Goal: Task Accomplishment & Management: Complete application form

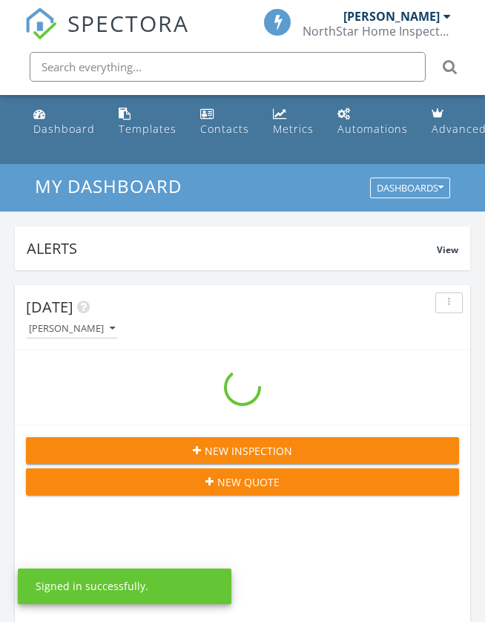
scroll to position [2561, 508]
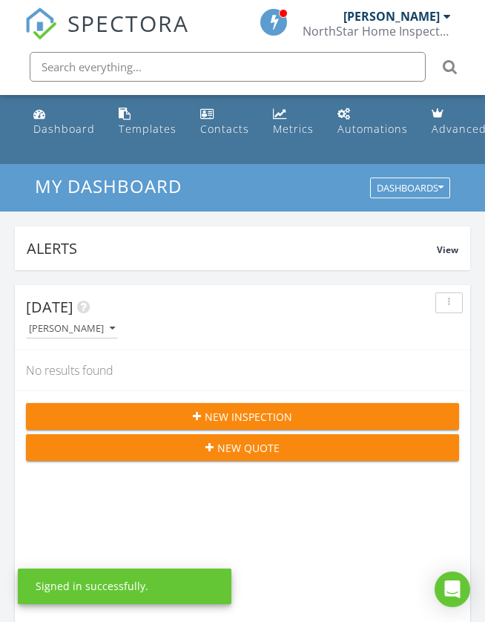
click at [197, 415] on icon "button" at bounding box center [197, 416] width 8 height 10
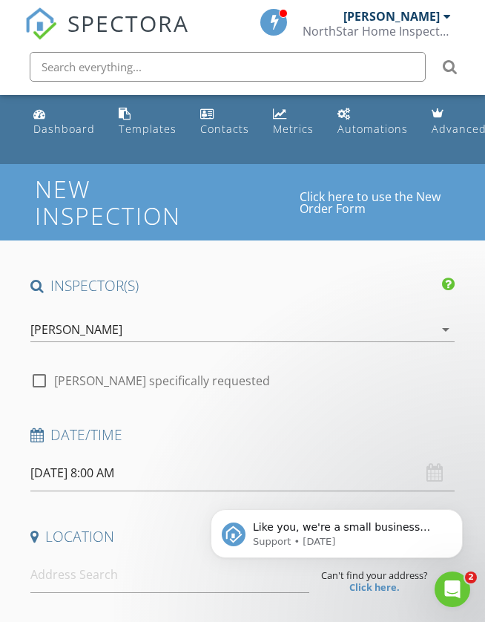
click at [85, 473] on input "08/29/2025 8:00 AM" at bounding box center [242, 473] width 425 height 36
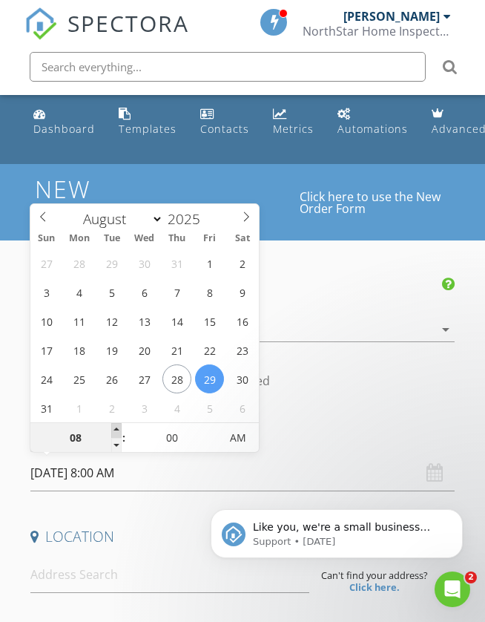
type input "09"
type input "08/29/2025 9:00 AM"
click at [116, 430] on span at bounding box center [116, 430] width 10 height 15
type input "10"
type input "08/29/2025 10:00 AM"
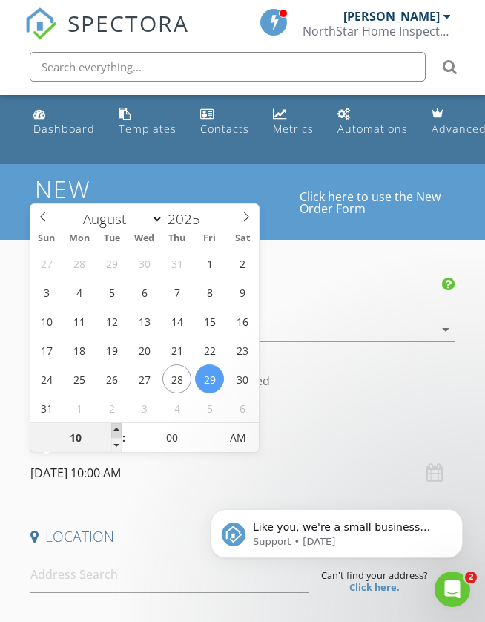
click at [116, 430] on span at bounding box center [116, 430] width 10 height 15
type input "11"
type input "08/29/2025 11:00 AM"
click at [116, 430] on span at bounding box center [116, 430] width 10 height 15
type input "12"
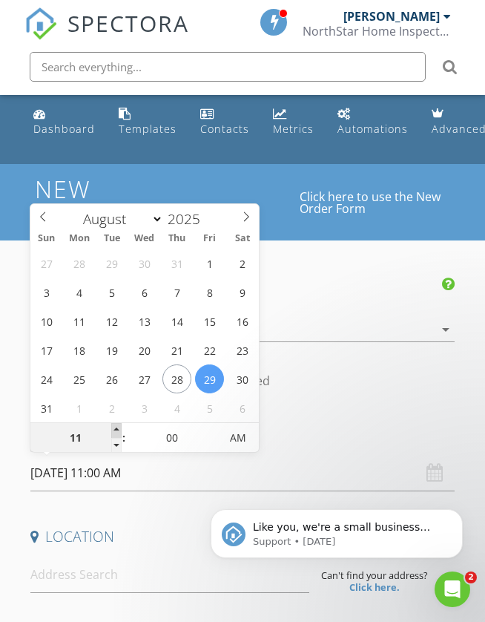
type input "08/29/2025 12:00 PM"
click at [116, 430] on span at bounding box center [116, 430] width 10 height 15
type input "01"
type input "[DATE] 1:00 PM"
click at [116, 430] on span at bounding box center [116, 430] width 10 height 15
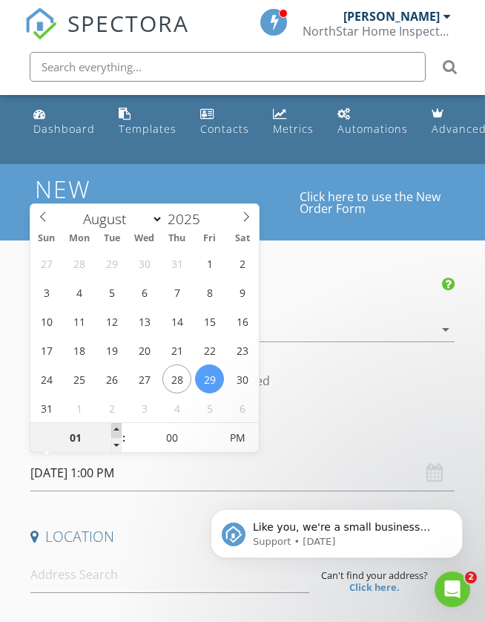
type input "02"
type input "[DATE] 2:00 PM"
click at [116, 430] on span at bounding box center [116, 430] width 10 height 15
type input "01"
type input "[DATE] 1:00 PM"
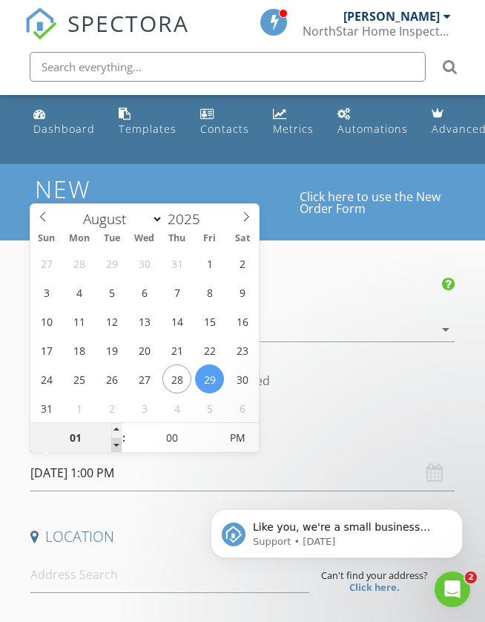
click at [117, 440] on span at bounding box center [116, 445] width 10 height 15
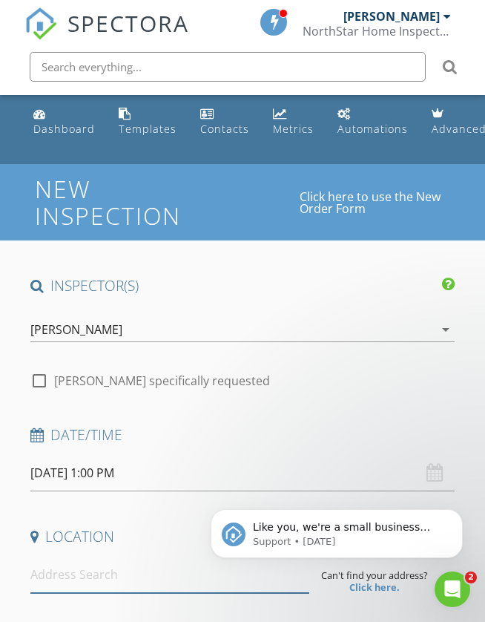
click at [140, 576] on input at bounding box center [169, 575] width 279 height 36
click at [47, 573] on input at bounding box center [169, 575] width 279 height 36
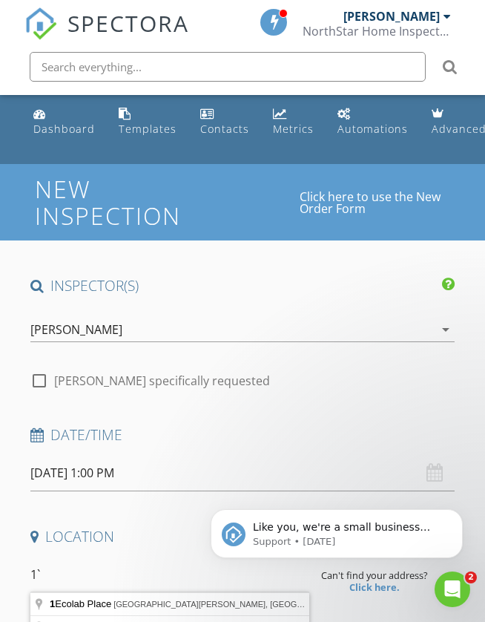
type input "1"
type input "1283 County Road D Circle, Saint Paul, MN, USA"
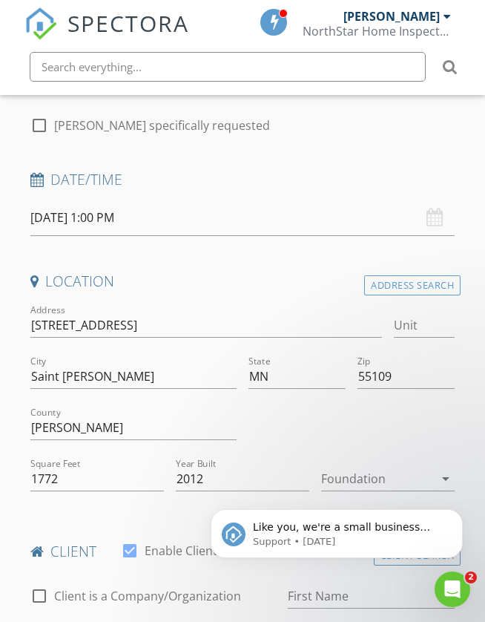
scroll to position [258, 0]
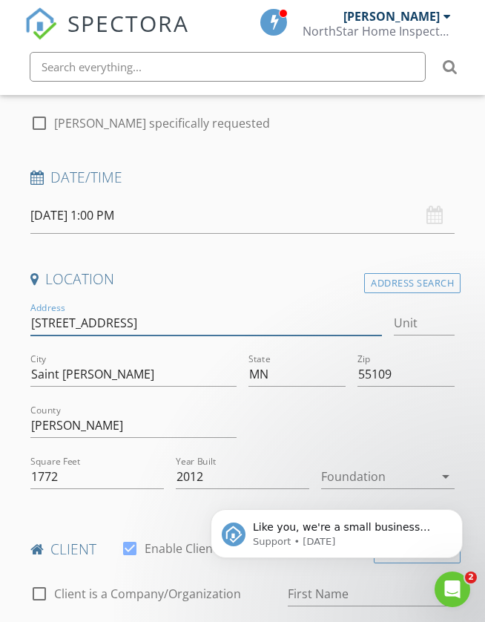
type input "[STREET_ADDRESS]"
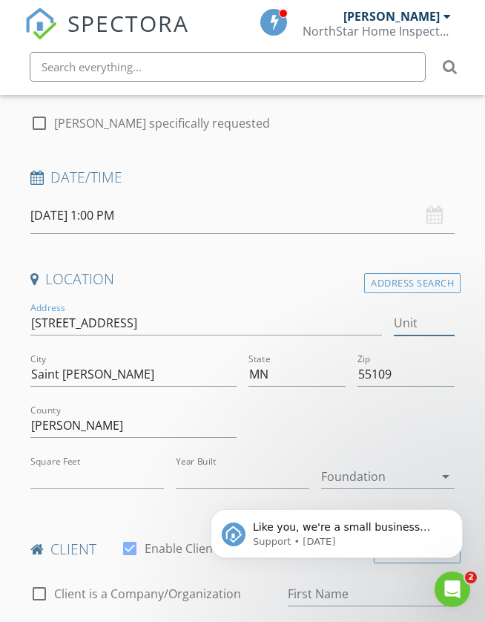
click at [415, 326] on input "Unit" at bounding box center [424, 323] width 61 height 24
type input "1772"
type input "2012"
type input "A"
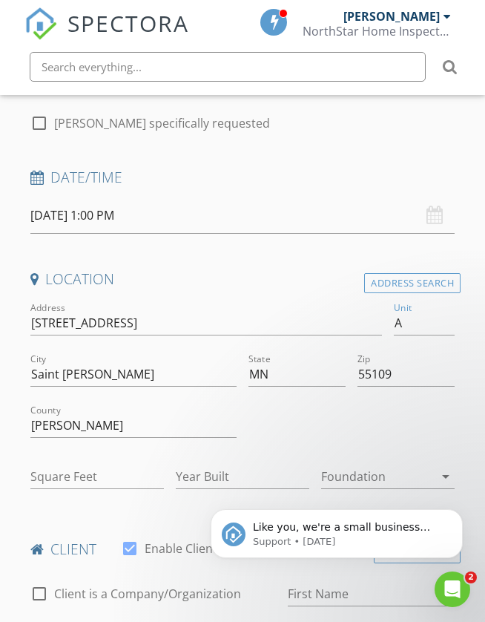
click at [324, 341] on div at bounding box center [206, 345] width 352 height 9
type input "1772"
type input "2012"
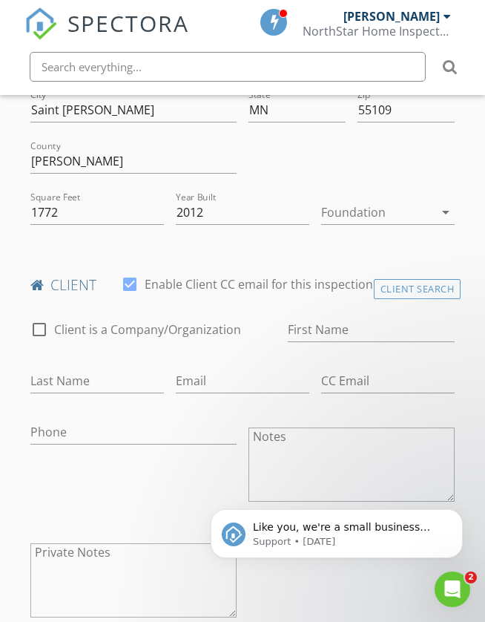
scroll to position [540, 0]
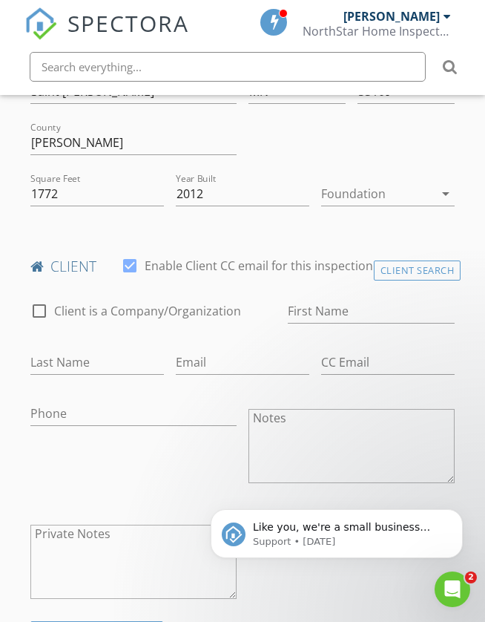
click at [319, 292] on div "First Name" at bounding box center [372, 314] width 168 height 48
type input "[PERSON_NAME]"
type input "Cook"
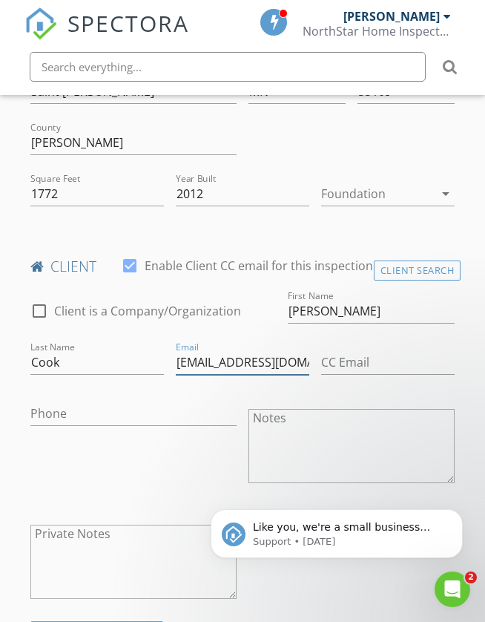
type input "[EMAIL_ADDRESS][DOMAIN_NAME]"
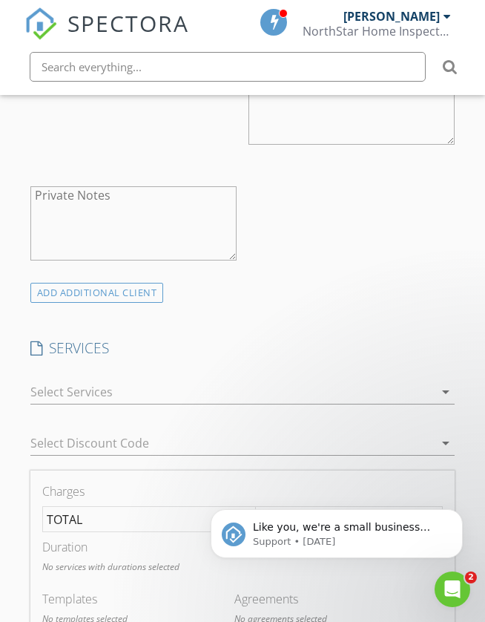
scroll to position [885, 0]
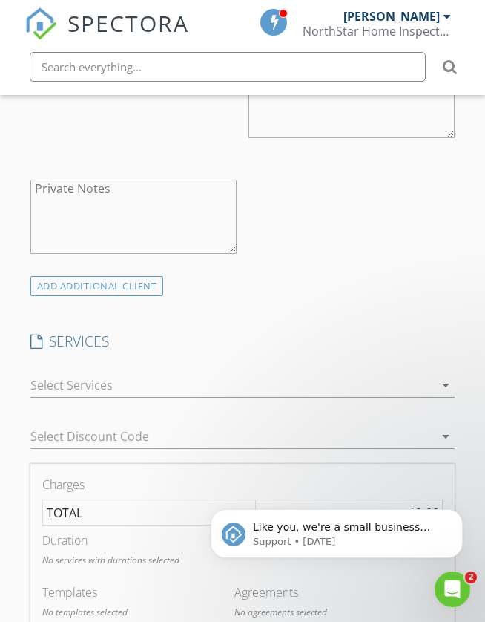
type input "[PHONE_NUMBER]"
click at [236, 379] on div at bounding box center [232, 385] width 404 height 24
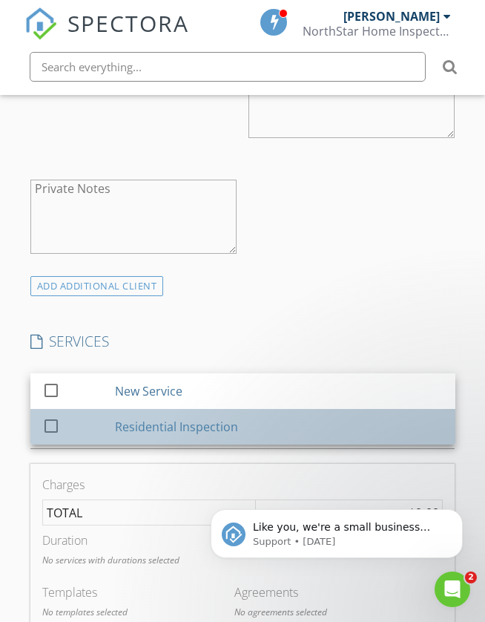
click at [222, 421] on div "Residential Inspection" at bounding box center [176, 427] width 123 height 18
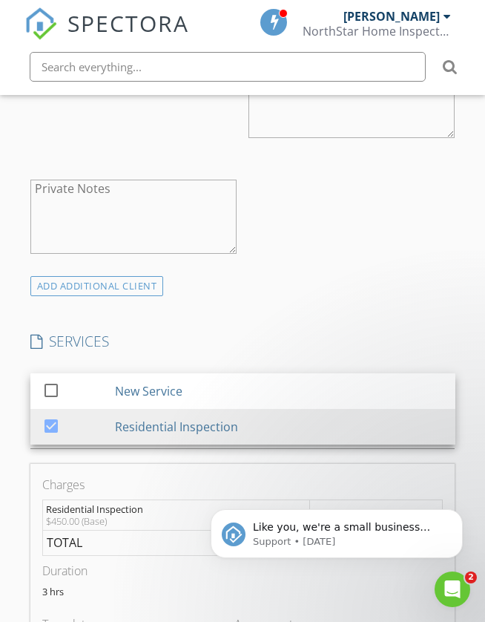
click at [214, 494] on body "Like you, we're a small business that relies on reviews to grow. If you have a …" at bounding box center [336, 530] width 285 height 92
click at [216, 455] on div at bounding box center [242, 459] width 425 height 9
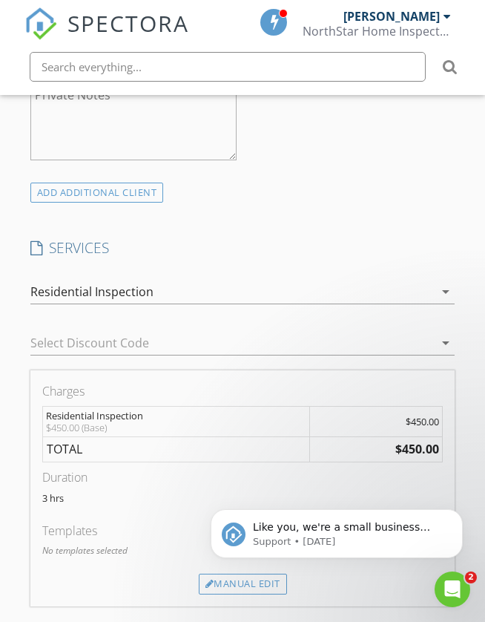
scroll to position [1003, 0]
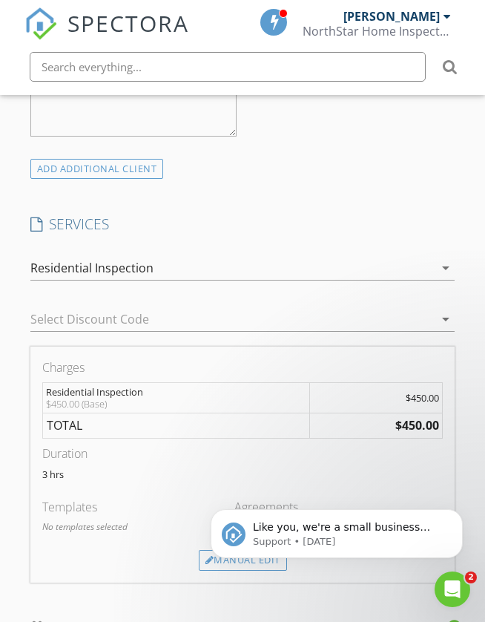
click at [200, 559] on body "Like you, we're a small business that relies on reviews to grow. If you have a …" at bounding box center [336, 530] width 285 height 92
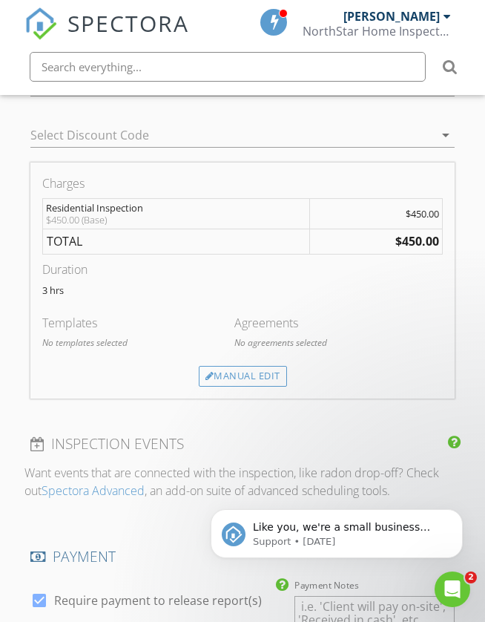
scroll to position [1193, 0]
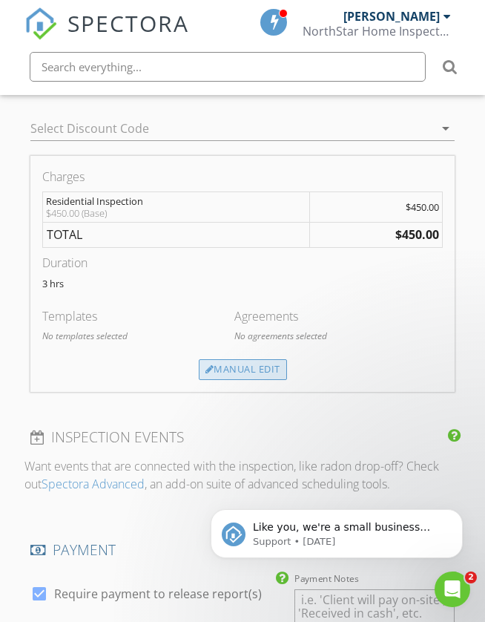
click at [218, 367] on div "Manual Edit" at bounding box center [243, 369] width 88 height 21
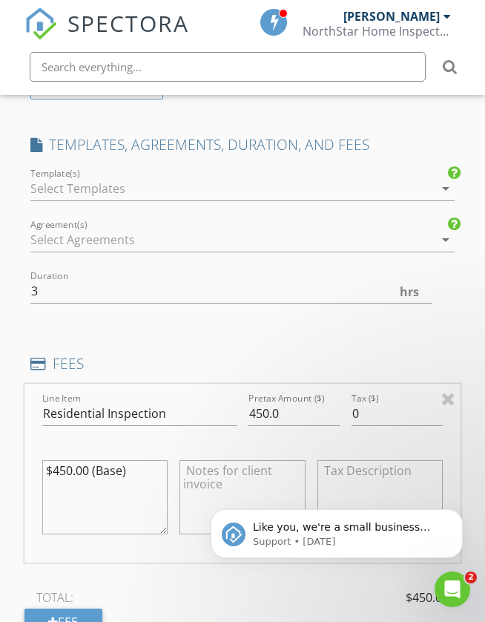
scroll to position [1078, 0]
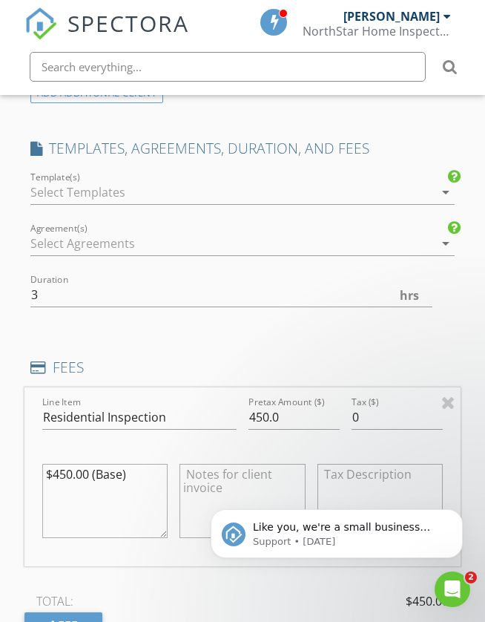
drag, startPoint x: 133, startPoint y: 242, endPoint x: 111, endPoint y: 243, distance: 22.3
click at [131, 243] on div at bounding box center [232, 244] width 404 height 24
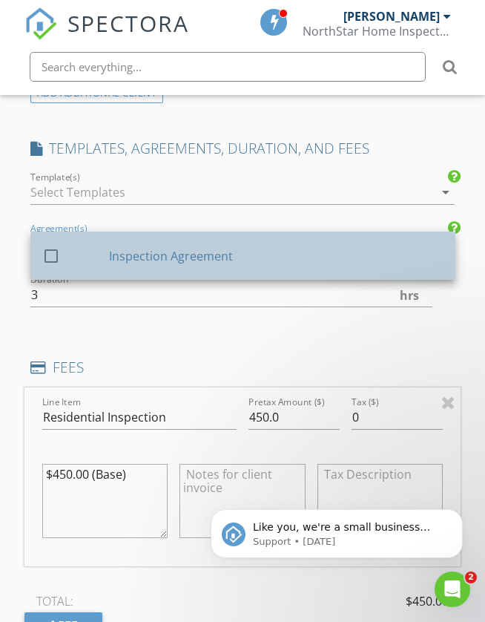
click at [111, 247] on div "Inspection Agreement" at bounding box center [276, 255] width 335 height 18
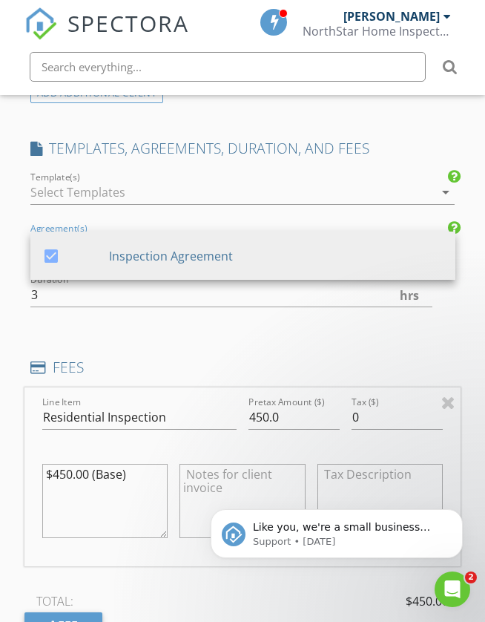
click at [166, 188] on div at bounding box center [232, 192] width 404 height 24
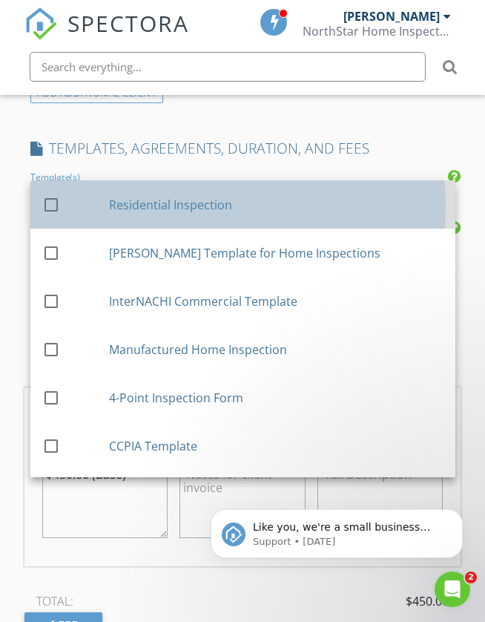
click at [161, 205] on div "Residential Inspection" at bounding box center [276, 204] width 335 height 18
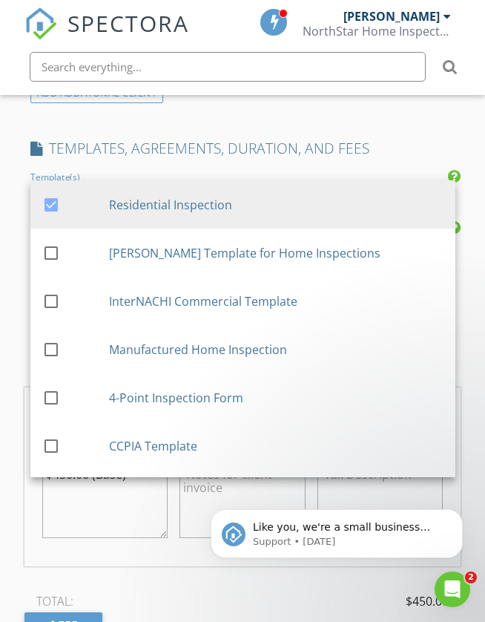
click at [18, 344] on div "New Inspection Click here to use the New Order Form INSPECTOR(S) check_box Zach…" at bounding box center [242, 432] width 485 height 2692
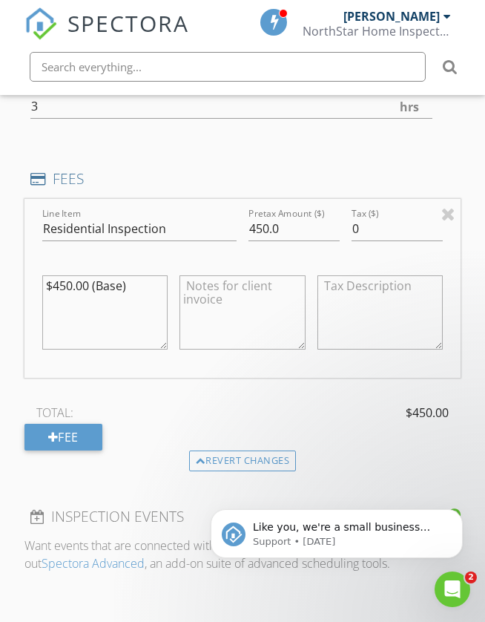
scroll to position [1264, 0]
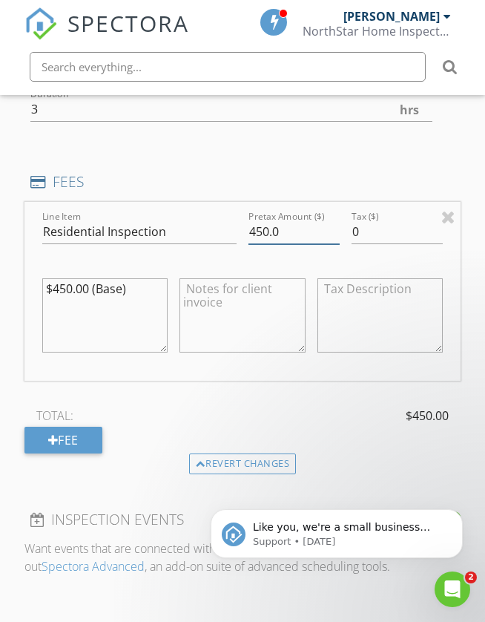
click at [260, 224] on input "450.0" at bounding box center [294, 232] width 91 height 24
type input "400.0"
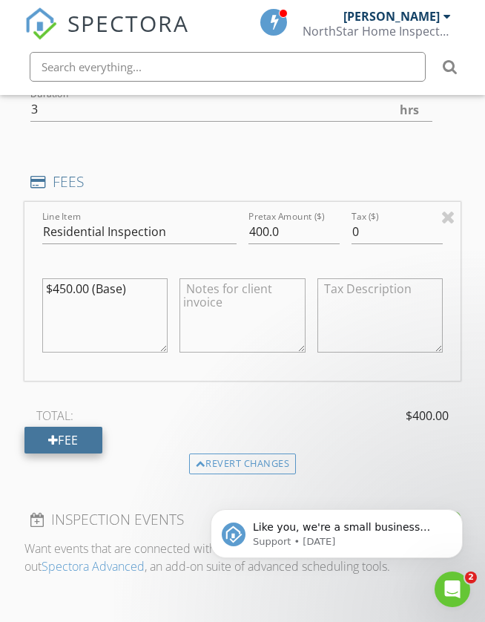
click at [64, 432] on div "Fee" at bounding box center [63, 440] width 78 height 27
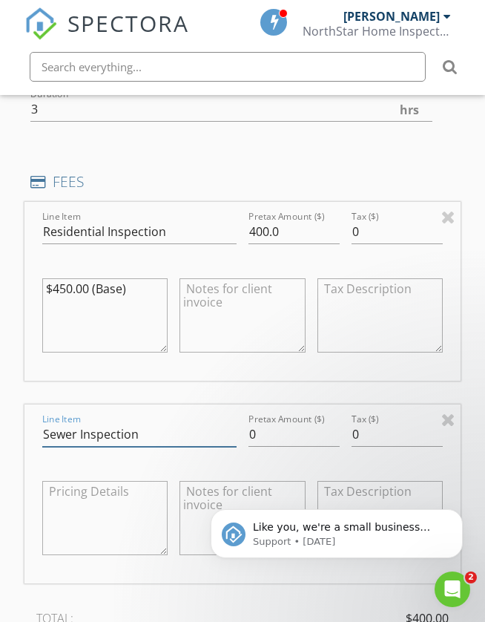
type input "Sewer Inspection"
click at [270, 439] on input "0" at bounding box center [294, 434] width 91 height 24
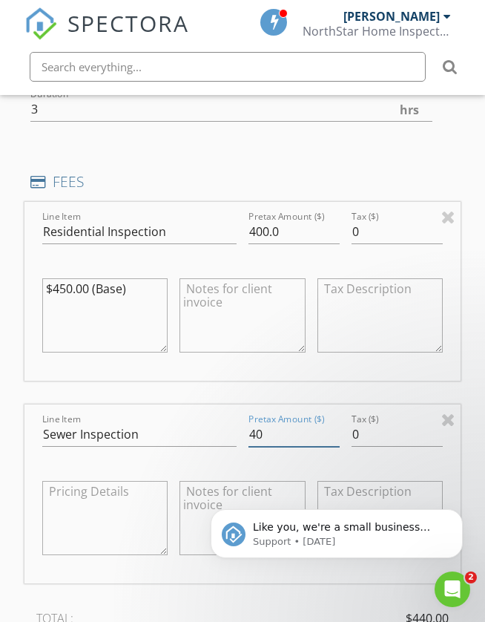
type input "4"
type input "200.00"
click at [295, 229] on input "400.0" at bounding box center [294, 232] width 91 height 24
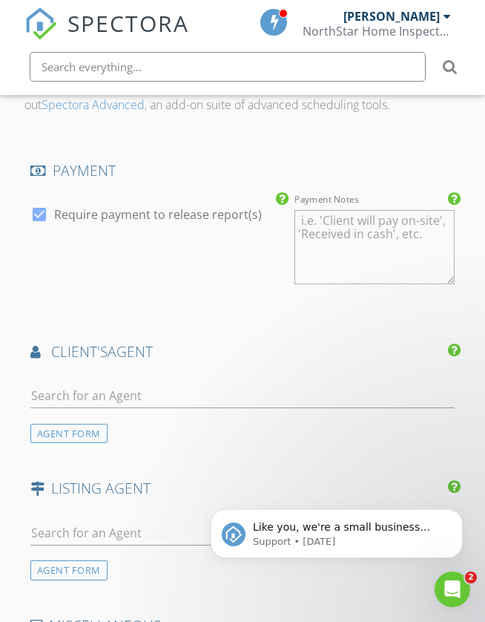
scroll to position [1955, 0]
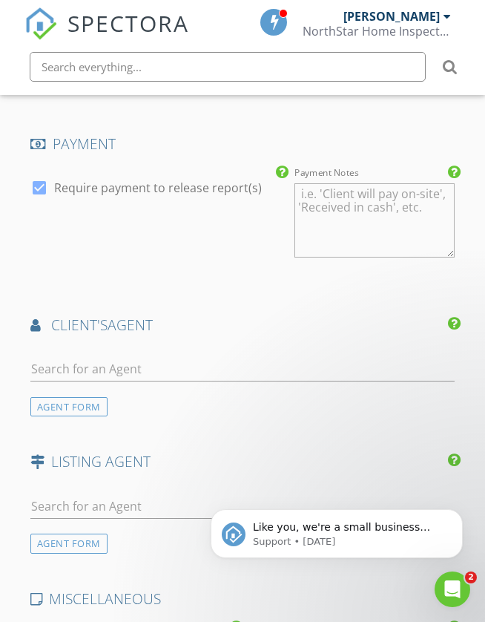
type input "400.00"
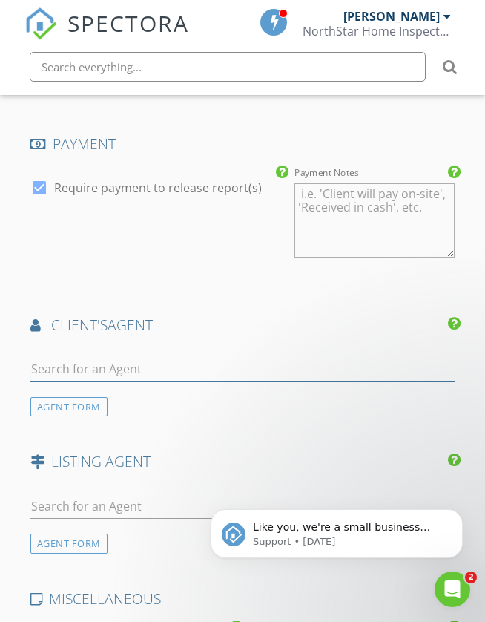
click at [58, 357] on input "text" at bounding box center [242, 369] width 425 height 24
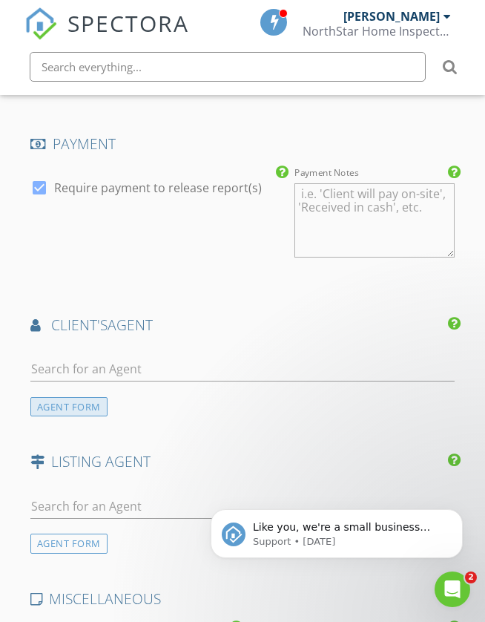
click at [49, 398] on div "AGENT FORM" at bounding box center [68, 407] width 77 height 20
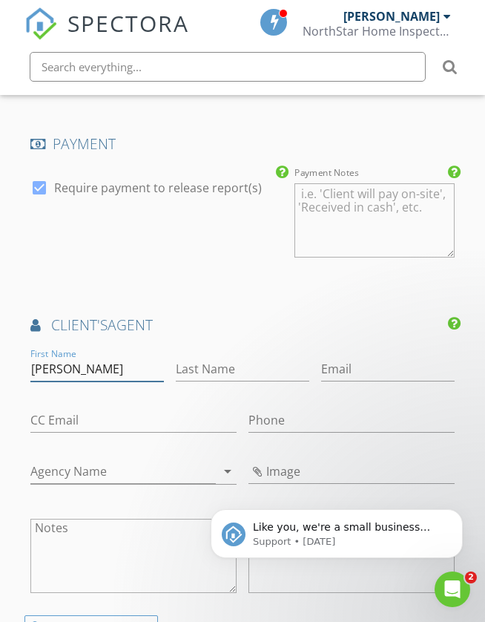
type input "[PERSON_NAME]"
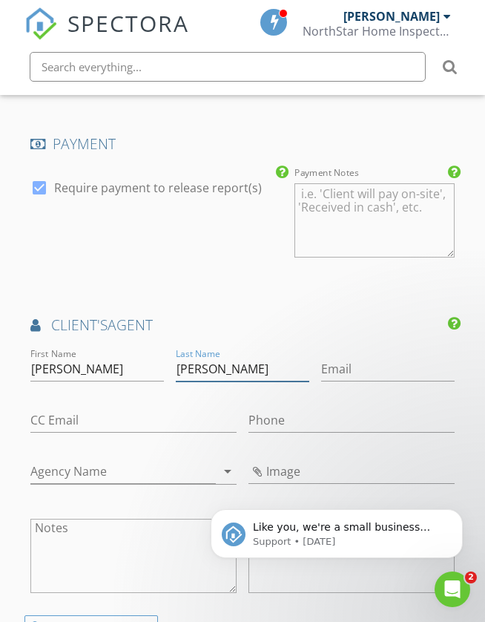
type input "[PERSON_NAME]"
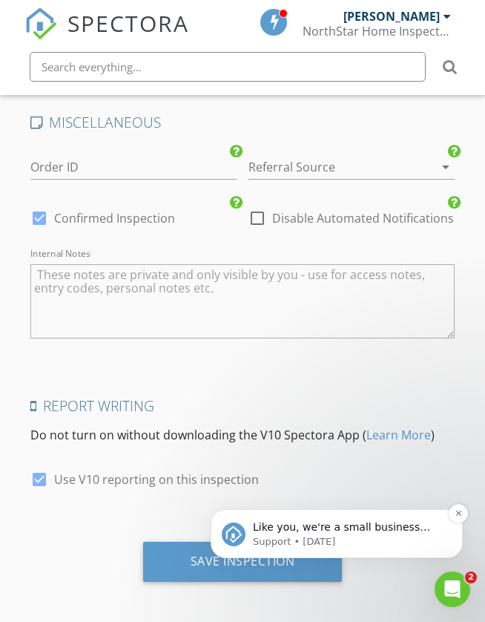
scroll to position [2649, 0]
type input "[PERSON_NAME][EMAIL_ADDRESS][PERSON_NAME][DOMAIN_NAME]"
click at [468, 511] on button "Dismiss notification" at bounding box center [458, 513] width 19 height 19
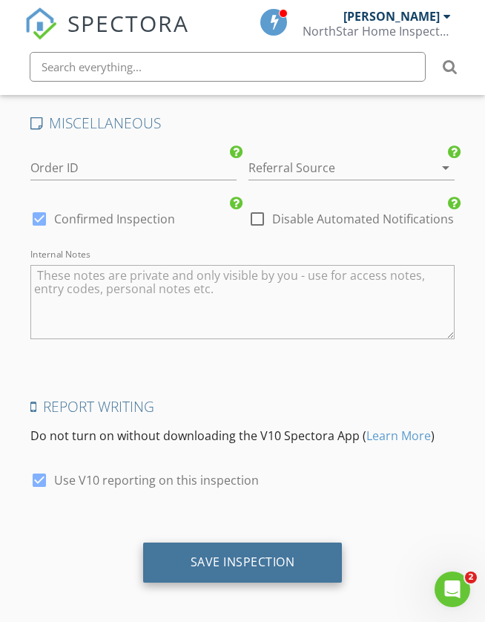
click at [252, 554] on div "Save Inspection" at bounding box center [243, 561] width 105 height 15
